Goal: Transaction & Acquisition: Book appointment/travel/reservation

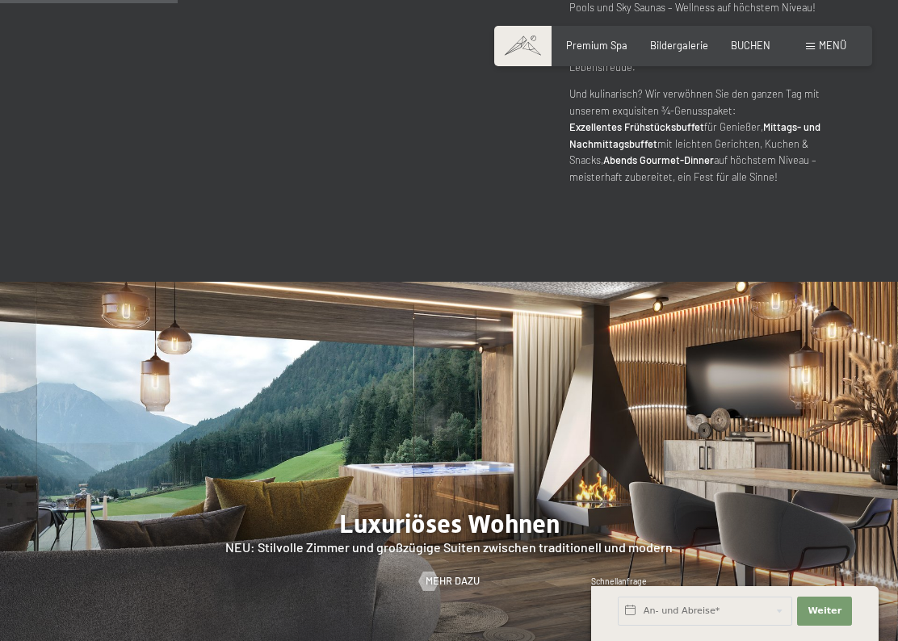
scroll to position [1263, 0]
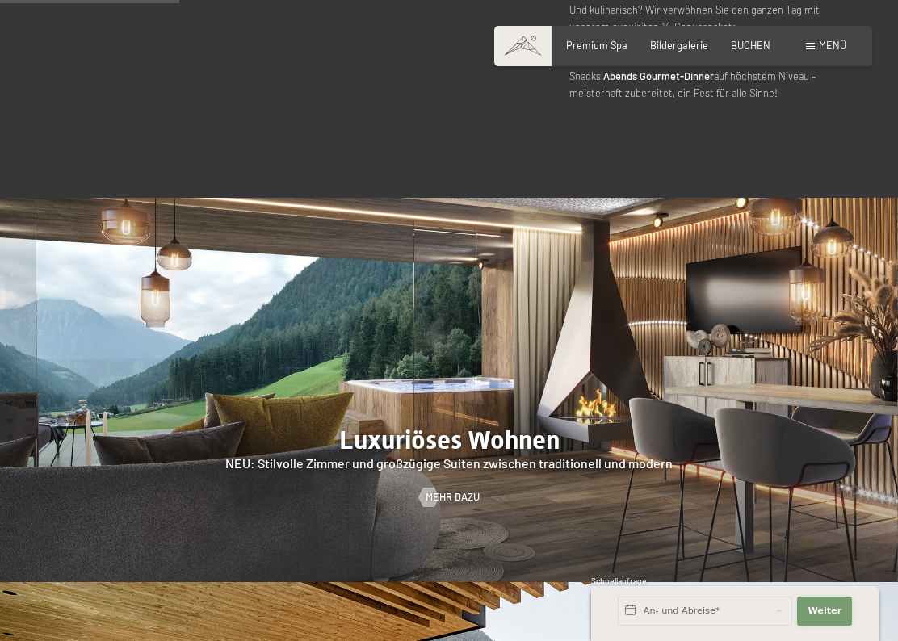
click at [824, 571] on span "Weiter" at bounding box center [825, 611] width 34 height 13
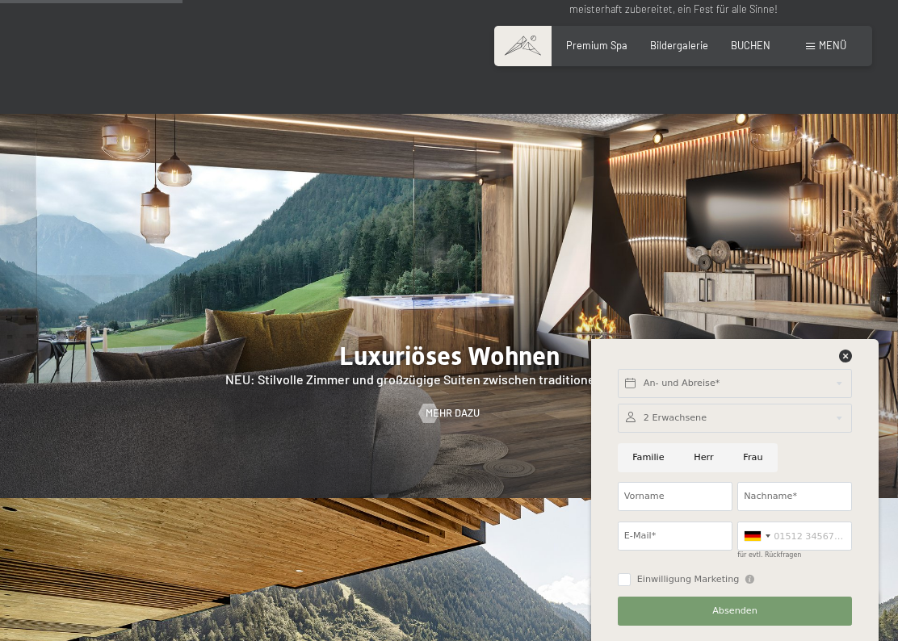
scroll to position [1353, 0]
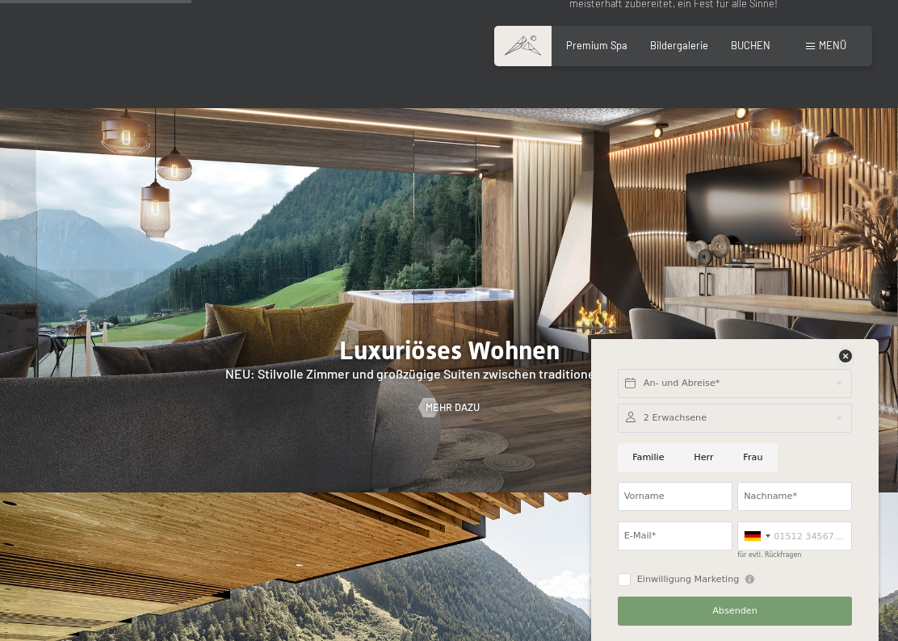
click at [848, 351] on icon at bounding box center [845, 356] width 13 height 13
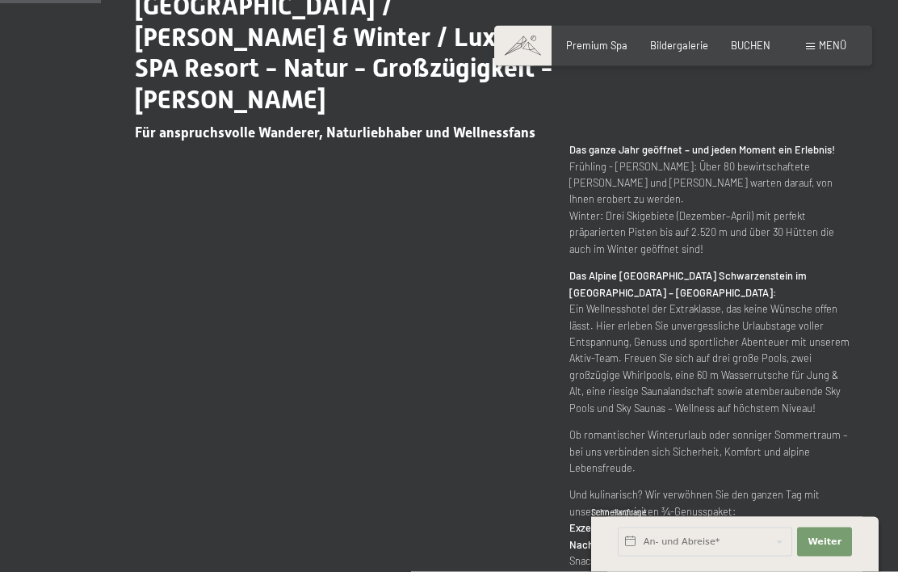
scroll to position [710, 0]
click at [759, 39] on span "BUCHEN" at bounding box center [751, 45] width 40 height 13
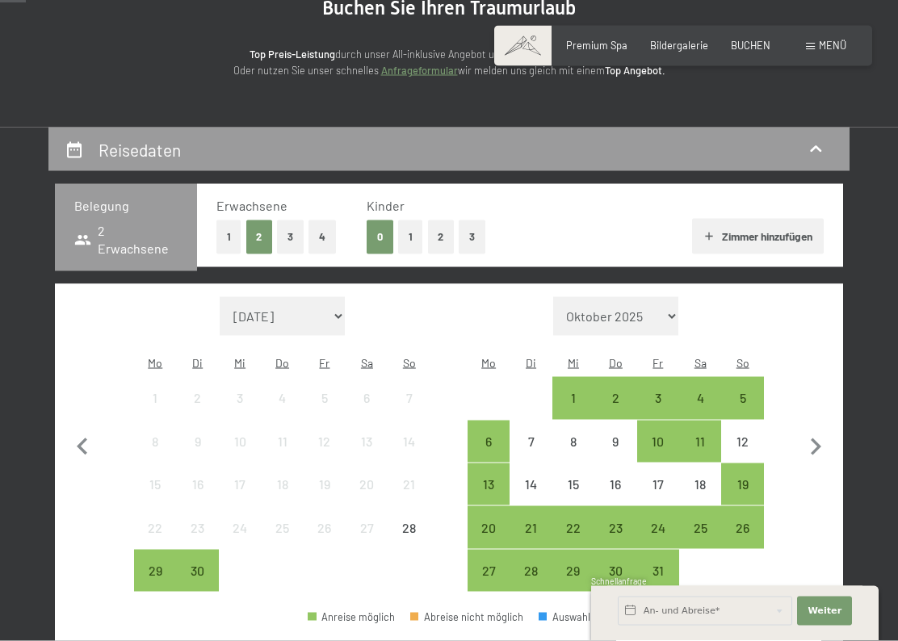
scroll to position [182, 0]
click at [658, 391] on div "3" at bounding box center [658, 410] width 39 height 39
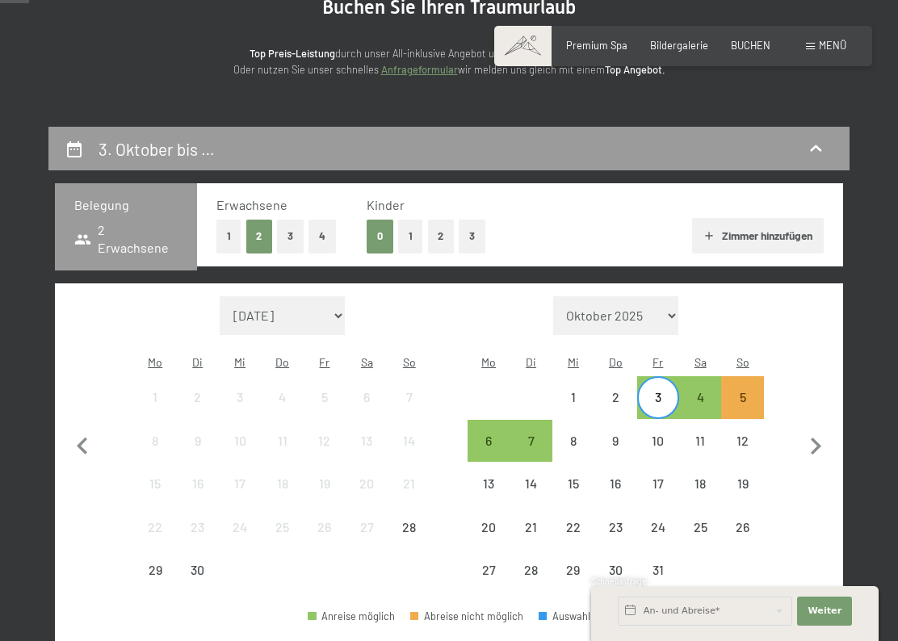
click at [748, 391] on div "5" at bounding box center [742, 410] width 39 height 39
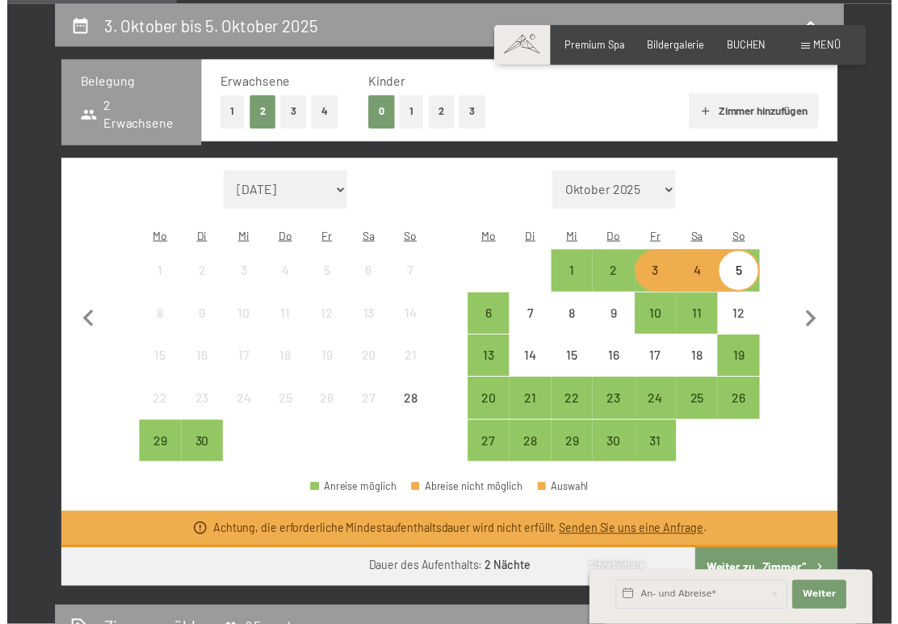
scroll to position [305, 0]
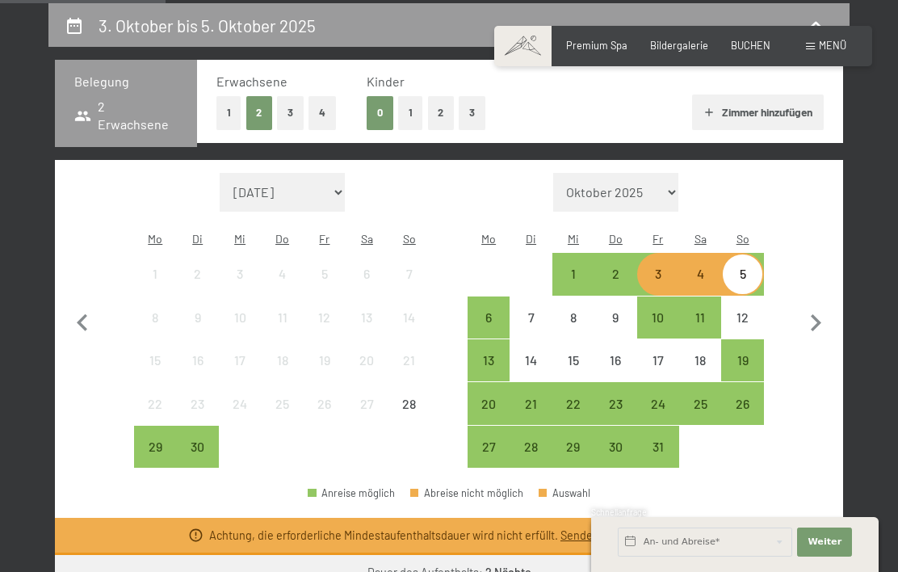
click at [486, 311] on div "6" at bounding box center [488, 330] width 39 height 39
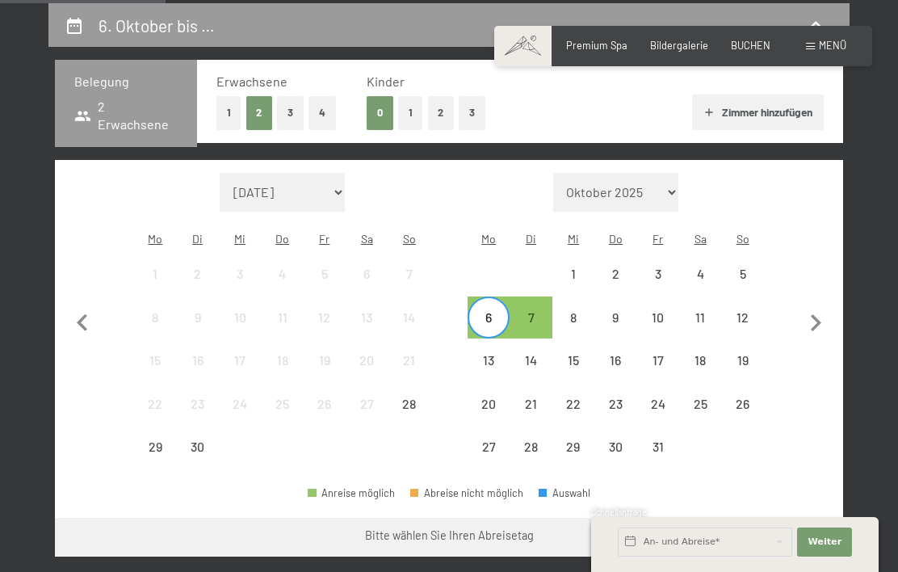
click at [662, 267] on div "3" at bounding box center [658, 286] width 39 height 39
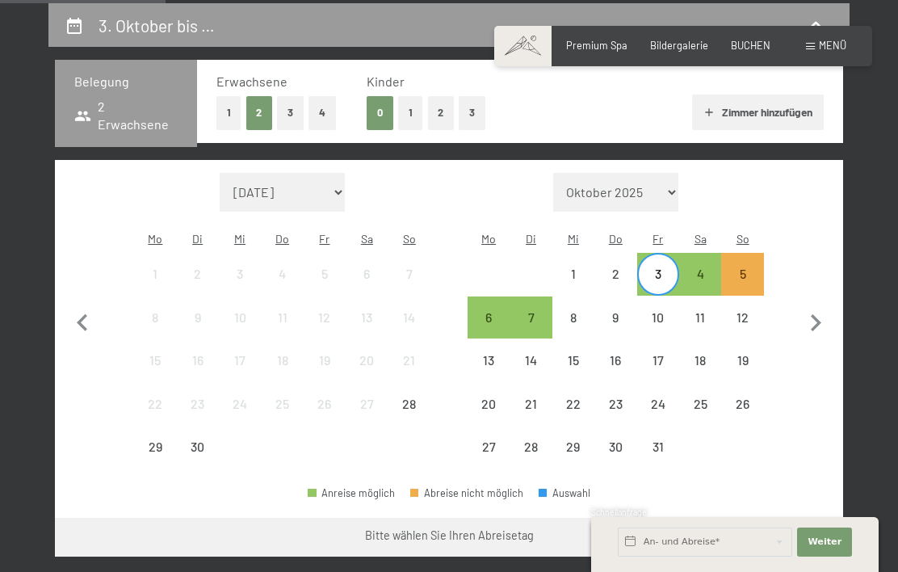
click at [495, 311] on div "6" at bounding box center [488, 330] width 39 height 39
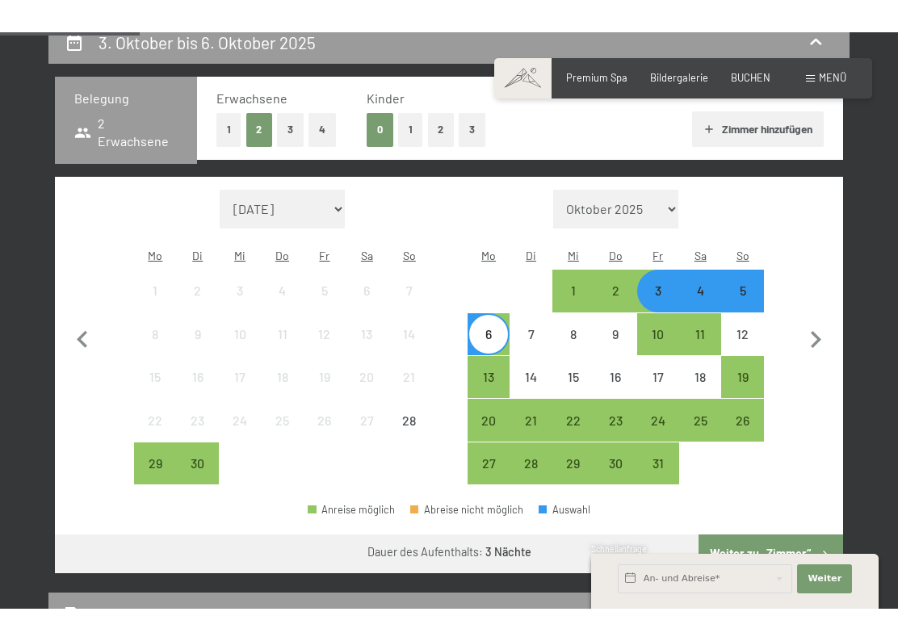
scroll to position [322, 0]
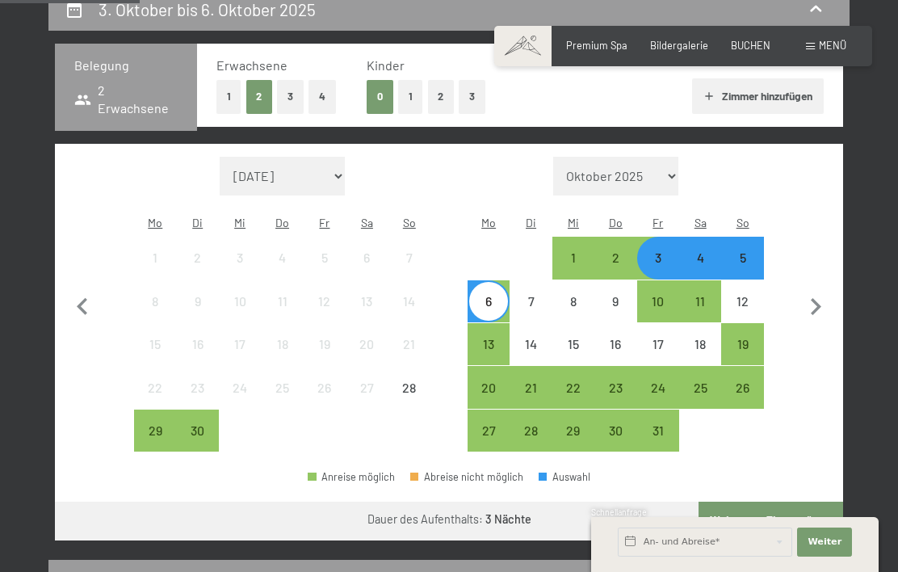
click at [671, 251] on div "3" at bounding box center [658, 270] width 39 height 39
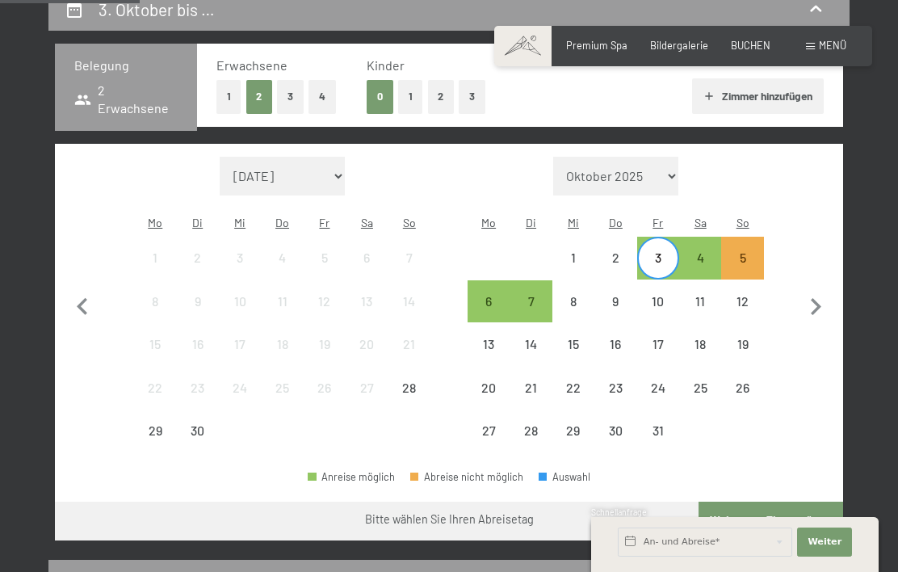
click at [746, 251] on div "5" at bounding box center [742, 270] width 39 height 39
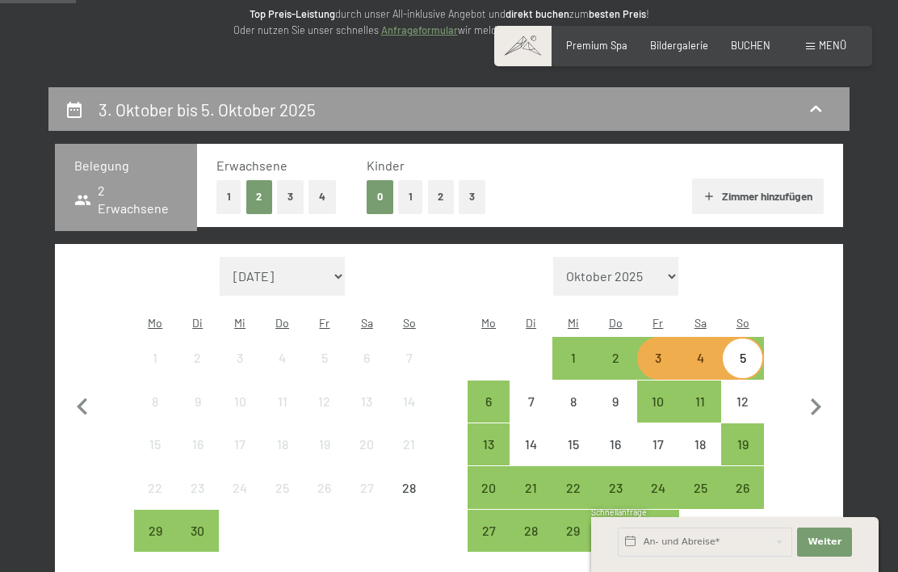
scroll to position [0, 0]
